Goal: Task Accomplishment & Management: Complete application form

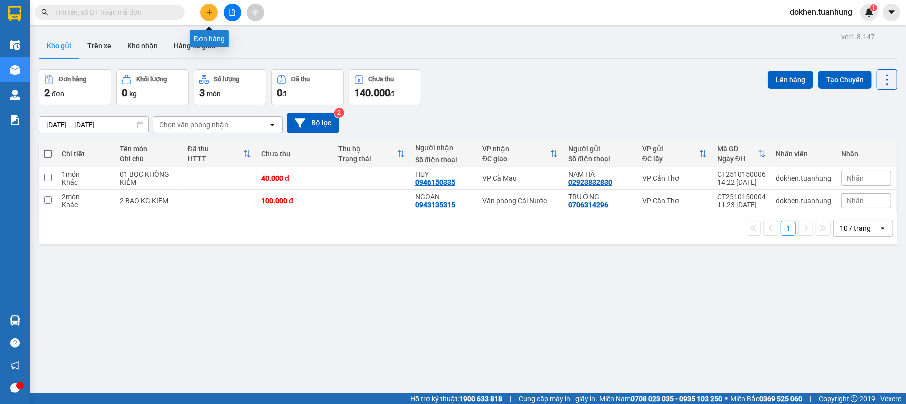
click at [212, 14] on icon "plus" at bounding box center [209, 12] width 7 height 7
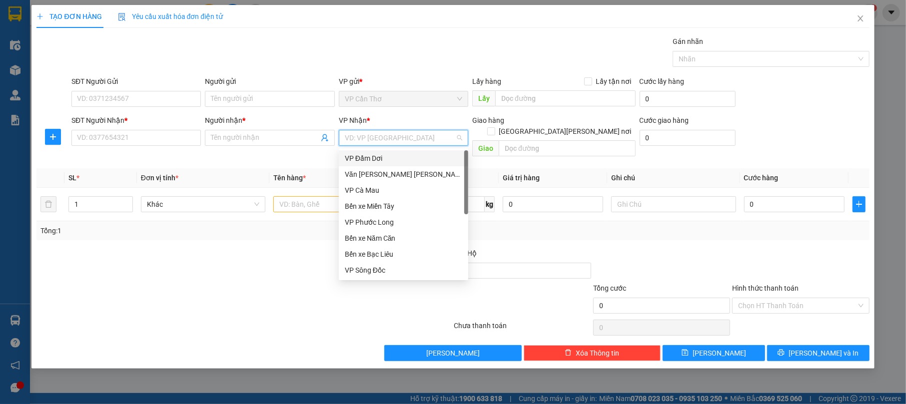
click at [368, 136] on input "search" at bounding box center [400, 137] width 110 height 15
click at [401, 251] on div "Bến xe Bạc Liêu" at bounding box center [403, 254] width 117 height 11
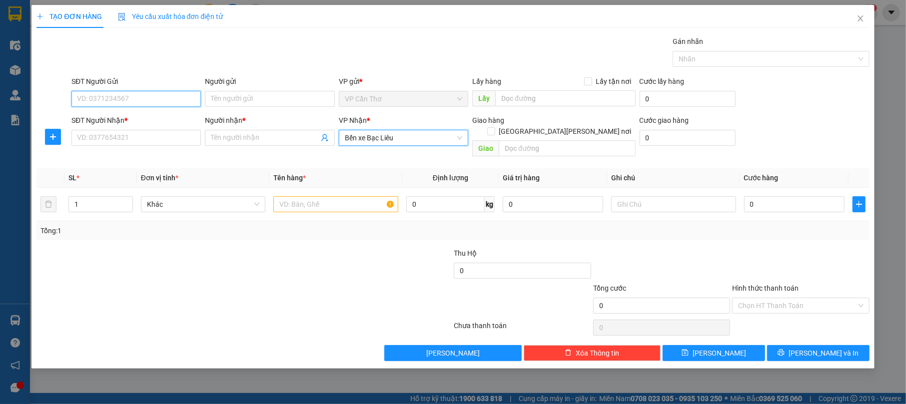
click at [158, 98] on input "SĐT Người Gửi" at bounding box center [135, 99] width 129 height 16
type input "02926255588"
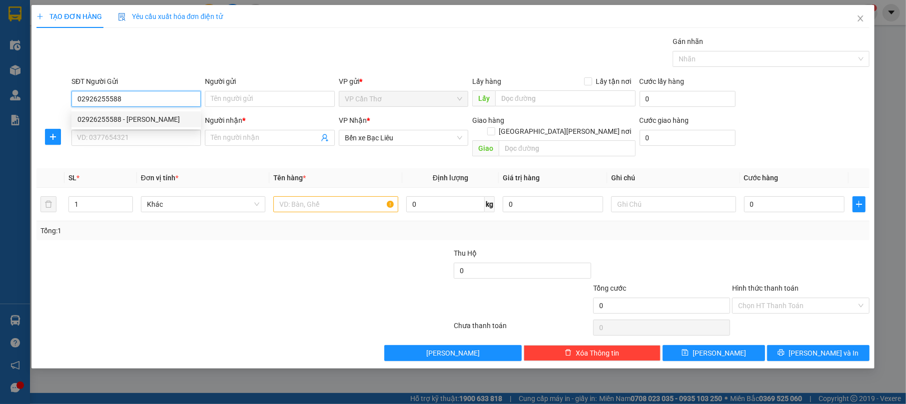
click at [167, 115] on div "02926255588 - [PERSON_NAME]" at bounding box center [135, 119] width 117 height 11
type input "[PERSON_NAME]"
type input "02926255588"
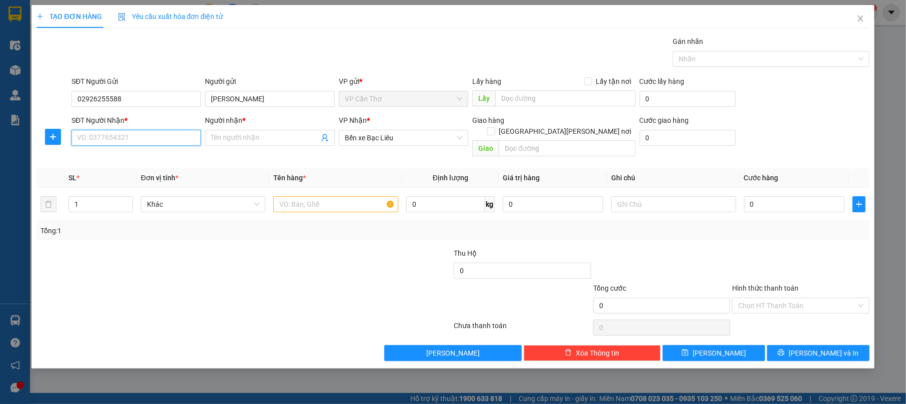
click at [167, 140] on input "SĐT Người Nhận *" at bounding box center [135, 138] width 129 height 16
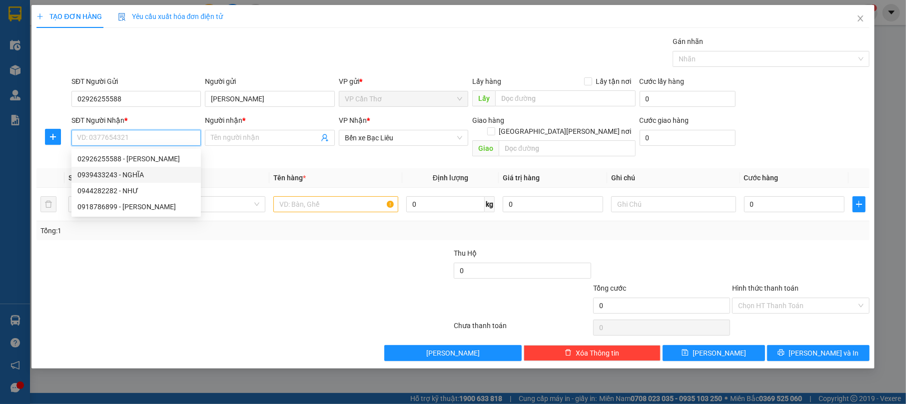
click at [164, 173] on div "0939433243 - NGHĨA" at bounding box center [135, 174] width 117 height 11
type input "0939433243"
type input "NGHĨA"
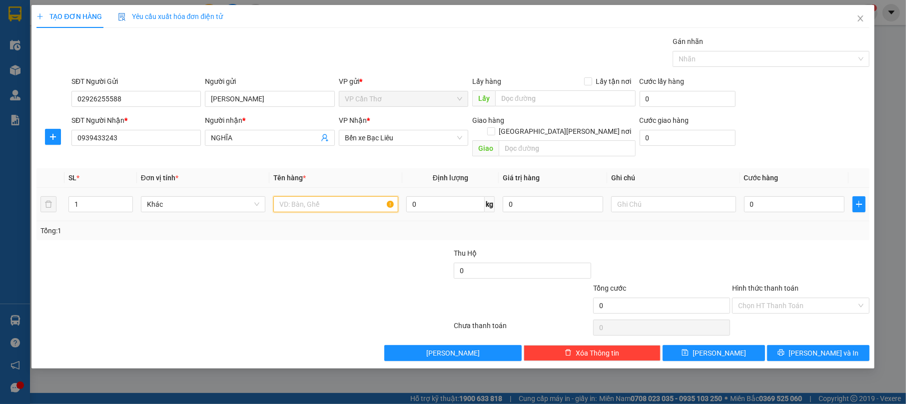
click at [291, 196] on input "text" at bounding box center [335, 204] width 125 height 16
type input "01 THÙNG KHÔNG KIỂM"
click at [785, 196] on input "0" at bounding box center [794, 204] width 100 height 16
type input "3"
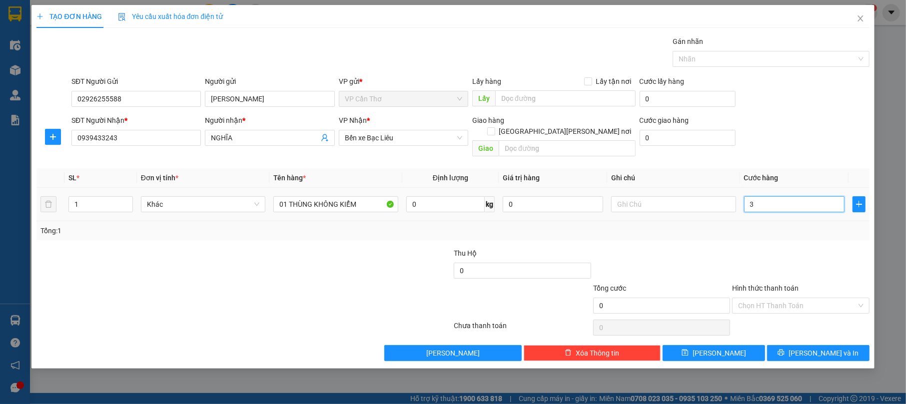
type input "3"
type input "30"
type input "300"
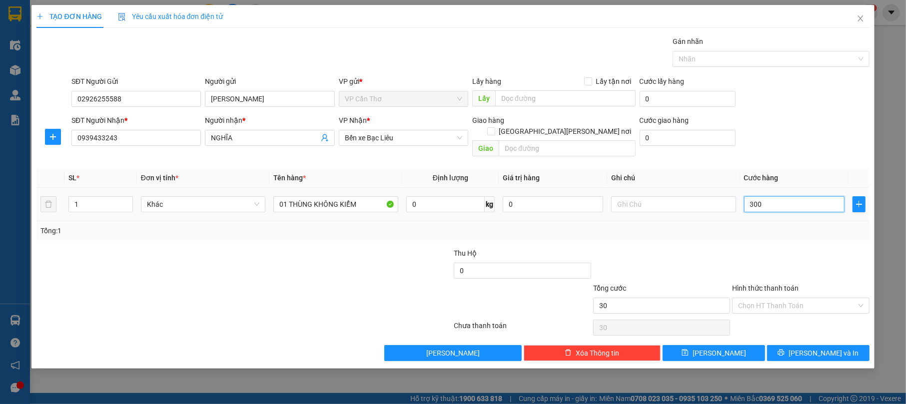
type input "300"
type input "3.000"
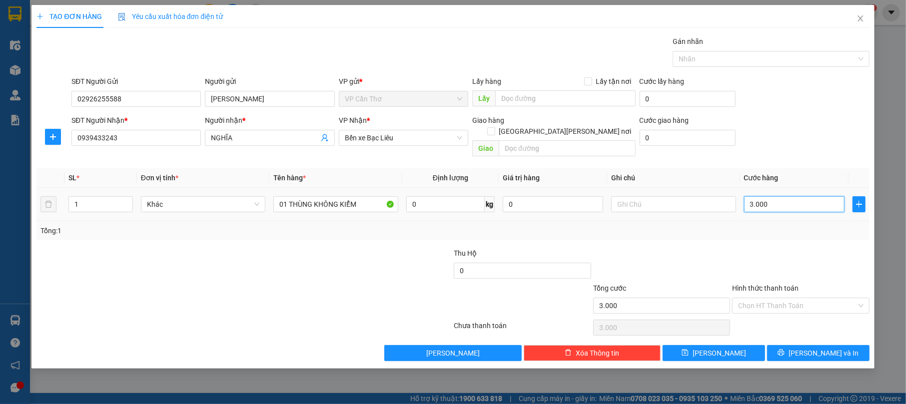
type input "30.000"
click at [836, 348] on span "[PERSON_NAME] và In" at bounding box center [823, 353] width 70 height 11
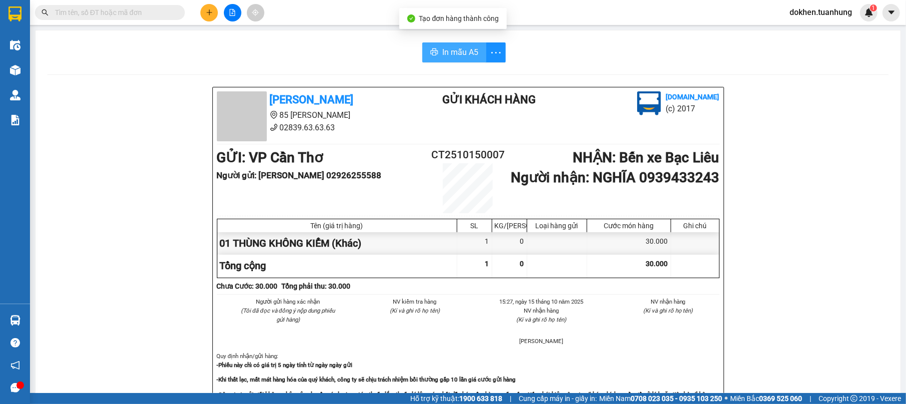
click at [450, 47] on span "In mẫu A5" at bounding box center [460, 52] width 36 height 12
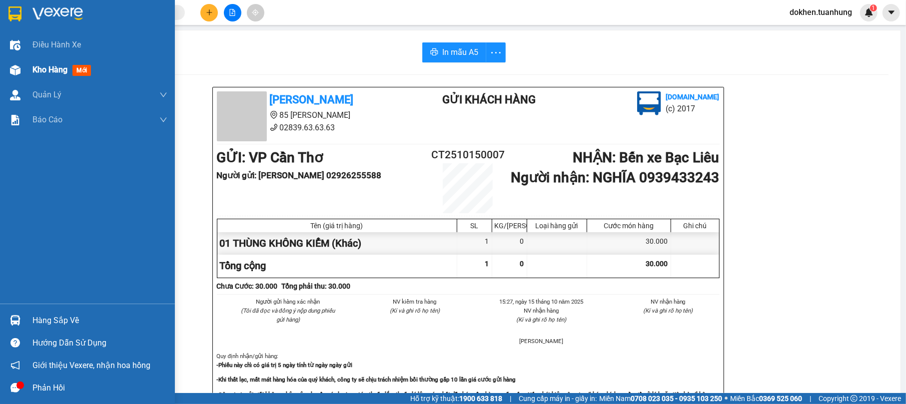
click at [43, 71] on span "Kho hàng" at bounding box center [49, 69] width 35 height 9
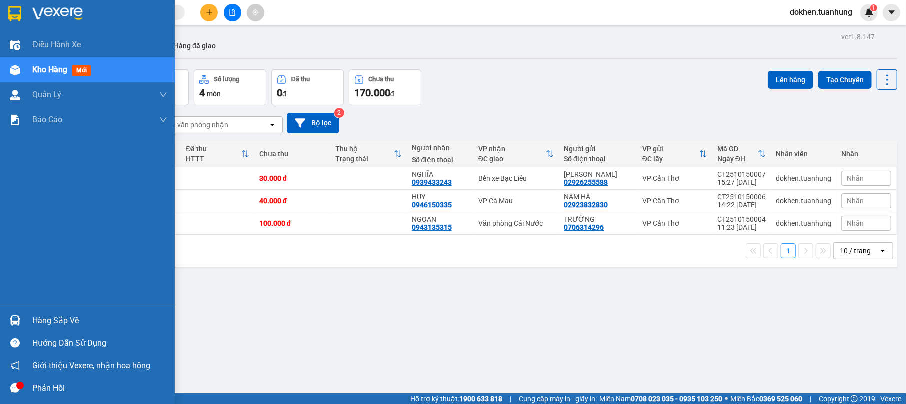
click at [44, 325] on div "Hàng sắp về" at bounding box center [99, 320] width 135 height 15
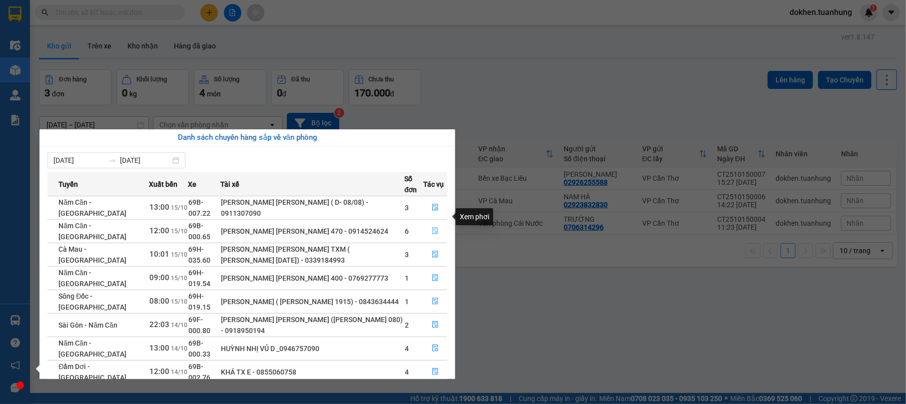
click at [438, 227] on icon "file-done" at bounding box center [435, 230] width 7 height 7
click at [438, 216] on main "ver 1.8.147 Kho gửi Trên xe [PERSON_NAME] Hàng đã [PERSON_NAME] hàng 3 đơn [PER…" at bounding box center [453, 196] width 906 height 393
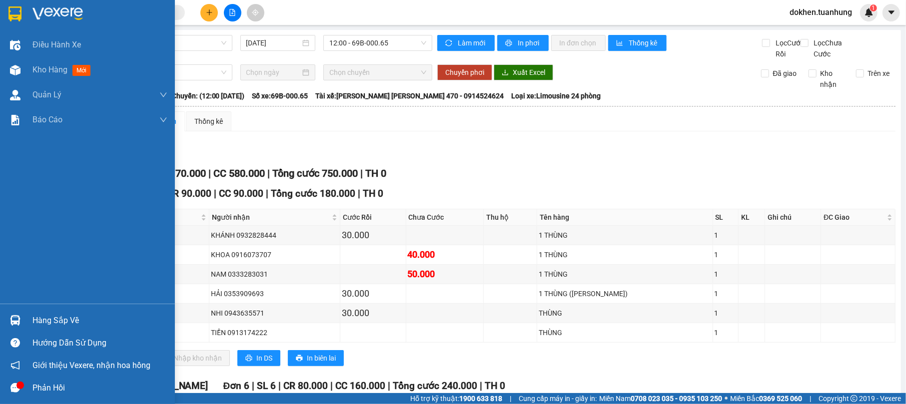
click at [54, 322] on div "Hàng sắp về" at bounding box center [99, 320] width 135 height 15
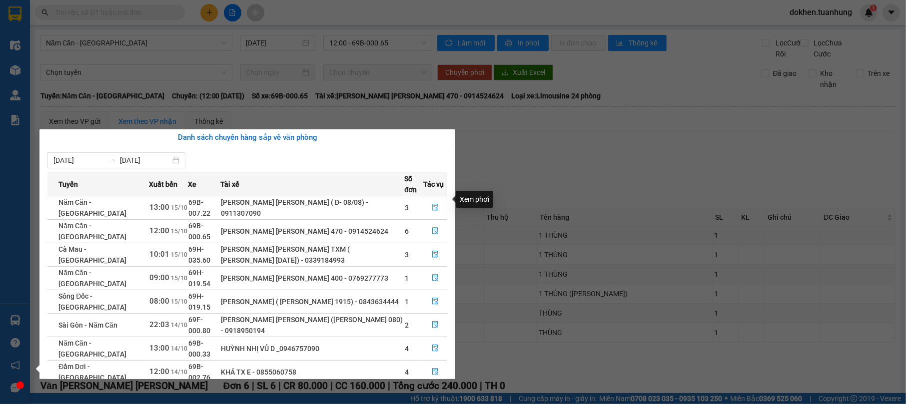
click at [435, 204] on icon "file-done" at bounding box center [435, 207] width 7 height 7
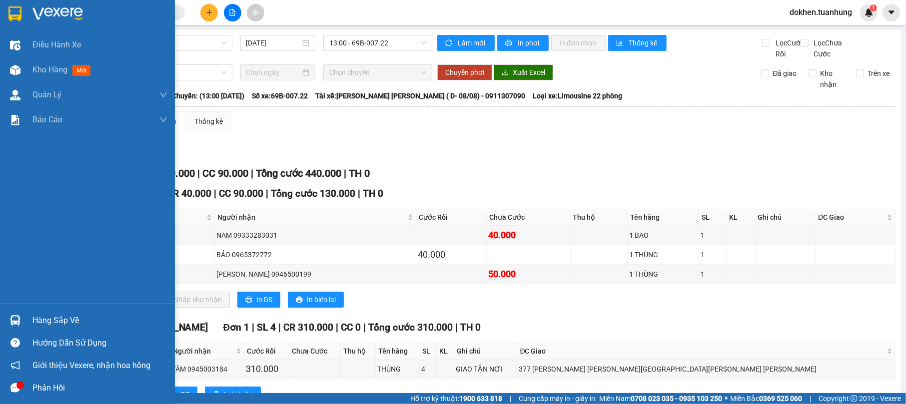
click at [71, 322] on div "Hàng sắp về" at bounding box center [99, 320] width 135 height 15
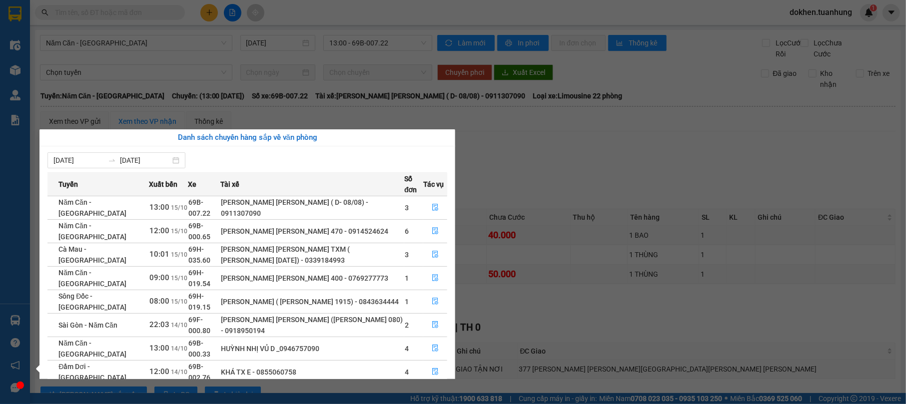
click at [508, 338] on section "Kết quả [PERSON_NAME] ( 0 ) Bộ lọc No Data dokhen.tuanhung 1 Điều [PERSON_NAME]…" at bounding box center [453, 202] width 906 height 404
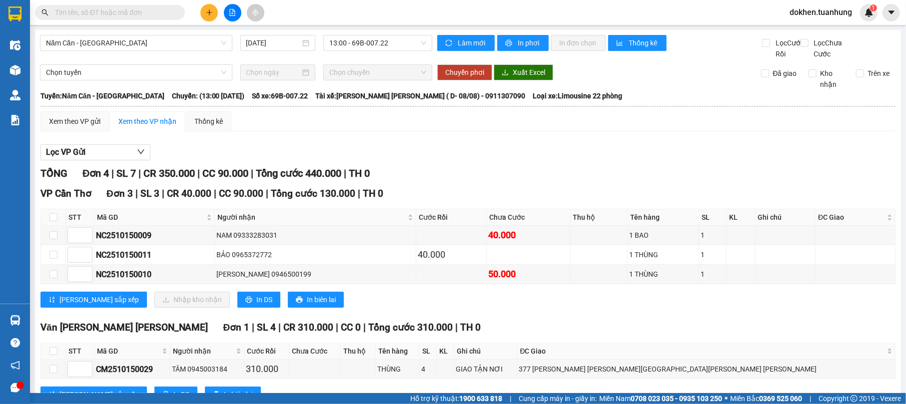
click at [150, 12] on input "text" at bounding box center [114, 12] width 118 height 11
type input "0"
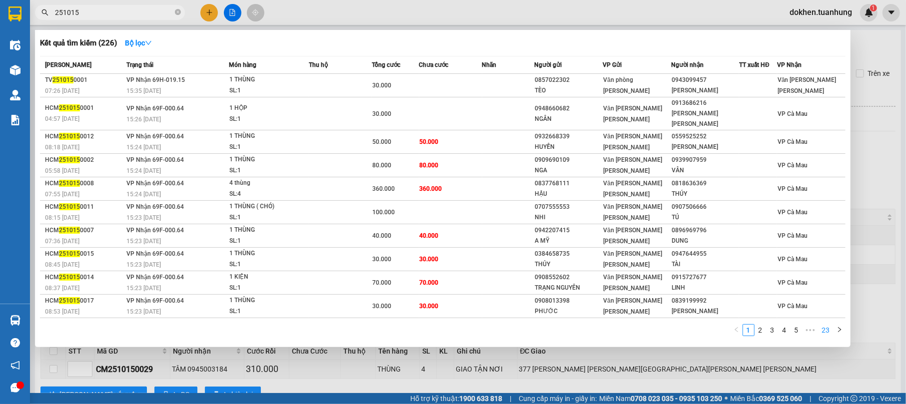
click at [828, 325] on link "23" at bounding box center [826, 330] width 14 height 11
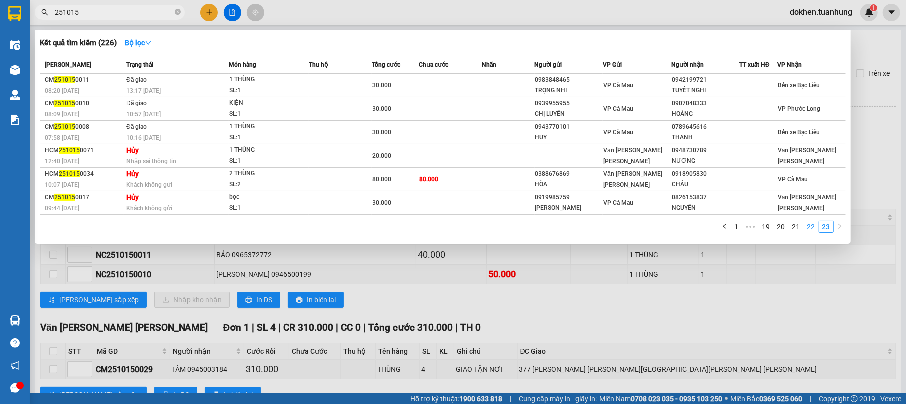
click at [808, 225] on link "22" at bounding box center [811, 226] width 14 height 11
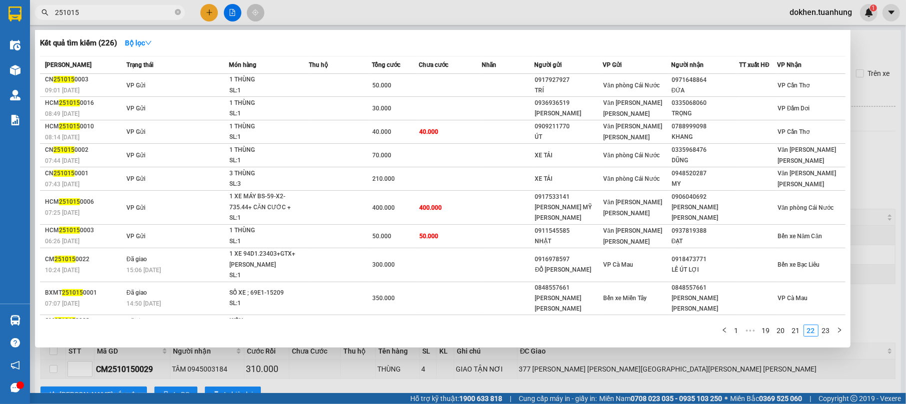
click at [110, 13] on input "251015" at bounding box center [114, 12] width 118 height 11
type input "2"
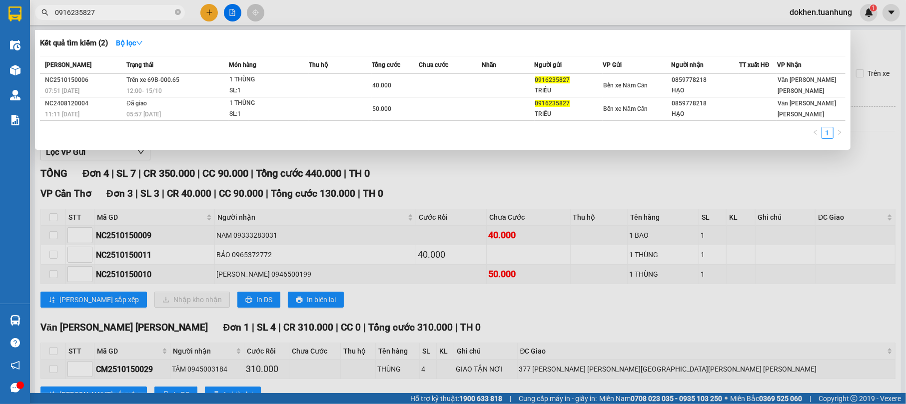
type input "0916235827"
